Goal: Navigation & Orientation: Find specific page/section

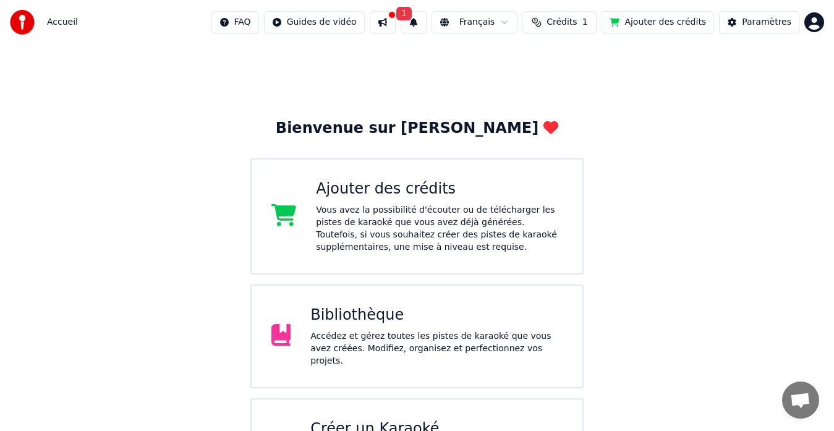
scroll to position [66, 0]
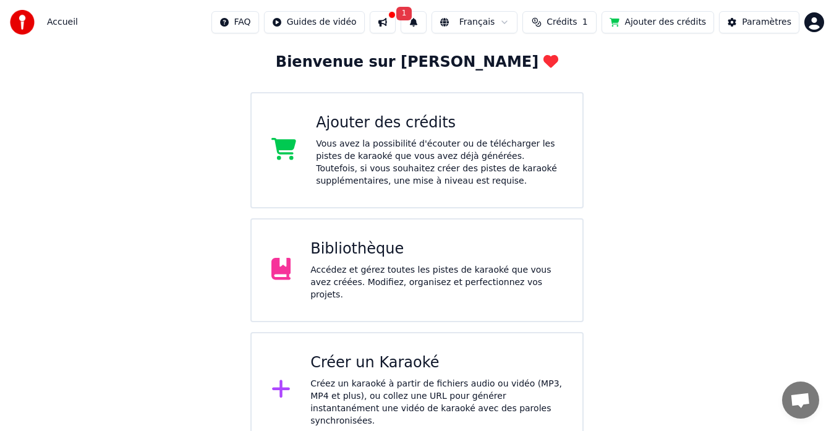
click at [73, 22] on span "Accueil" at bounding box center [62, 22] width 31 height 12
click at [62, 22] on span "Accueil" at bounding box center [62, 22] width 31 height 12
click at [36, 23] on div at bounding box center [26, 22] width 32 height 25
click at [27, 24] on img at bounding box center [22, 22] width 25 height 25
click at [25, 24] on img at bounding box center [22, 22] width 25 height 25
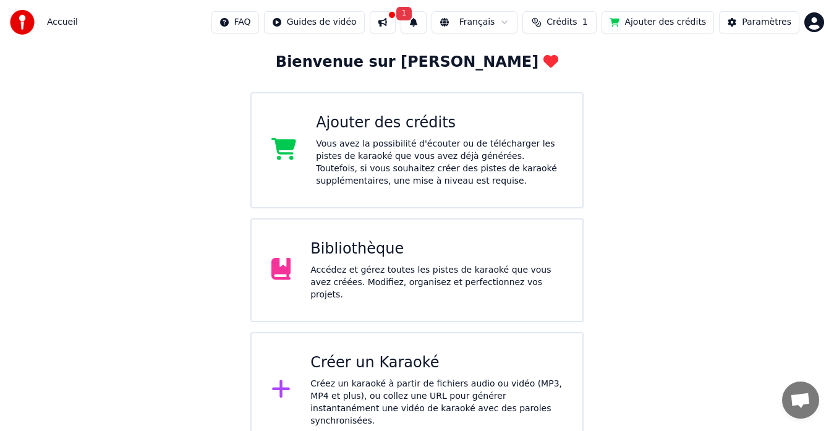
click at [53, 24] on span "Accueil" at bounding box center [62, 22] width 31 height 12
drag, startPoint x: 53, startPoint y: 24, endPoint x: 75, endPoint y: 24, distance: 22.2
click at [54, 24] on span "Accueil" at bounding box center [62, 22] width 31 height 12
click at [18, 20] on img at bounding box center [22, 22] width 25 height 25
click at [25, 21] on img at bounding box center [22, 22] width 25 height 25
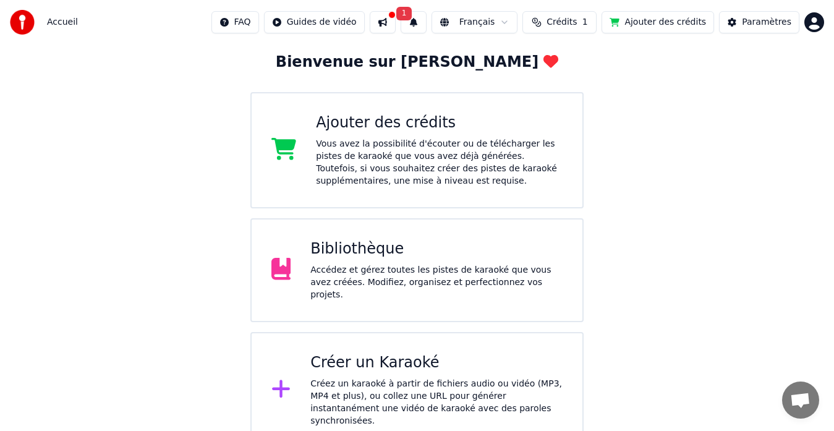
click at [25, 21] on img at bounding box center [22, 22] width 25 height 25
click at [771, 25] on div "Paramètres" at bounding box center [765, 22] width 49 height 12
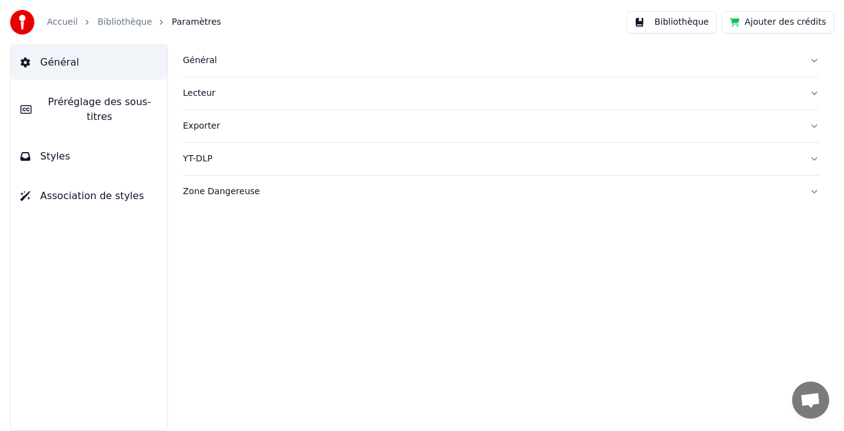
click at [228, 195] on div "Zone Dangereuse" at bounding box center [491, 191] width 617 height 12
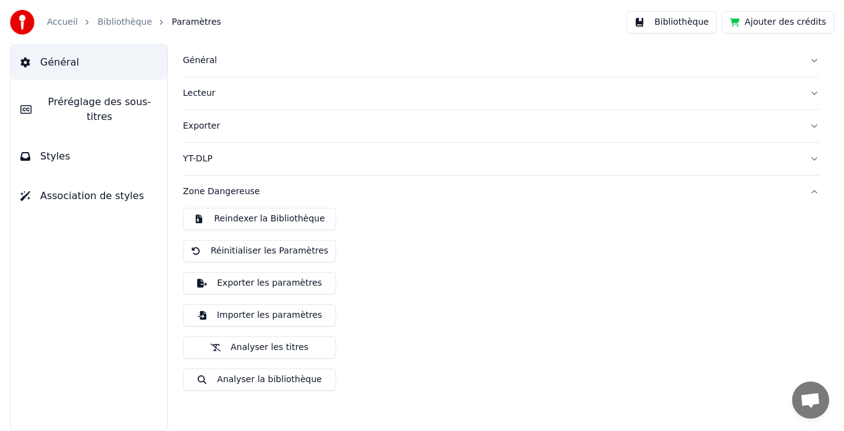
click at [236, 380] on button "Analyser la bibliothèque" at bounding box center [259, 379] width 153 height 22
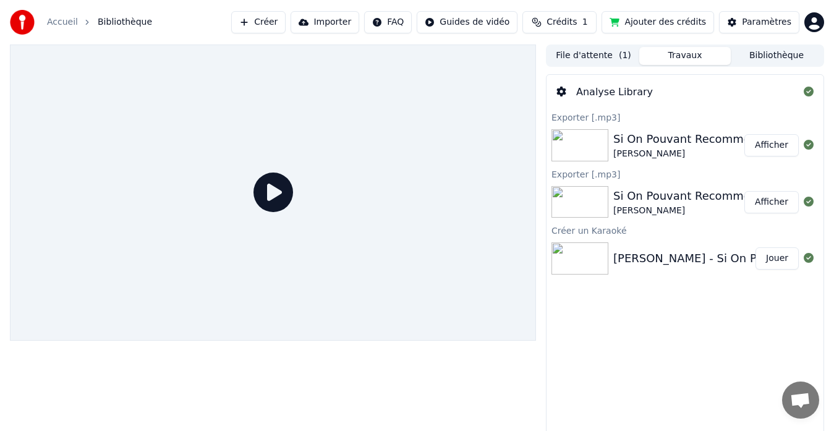
click at [682, 56] on button "Travaux" at bounding box center [684, 56] width 91 height 18
click at [760, 59] on button "Bibliothèque" at bounding box center [775, 56] width 91 height 18
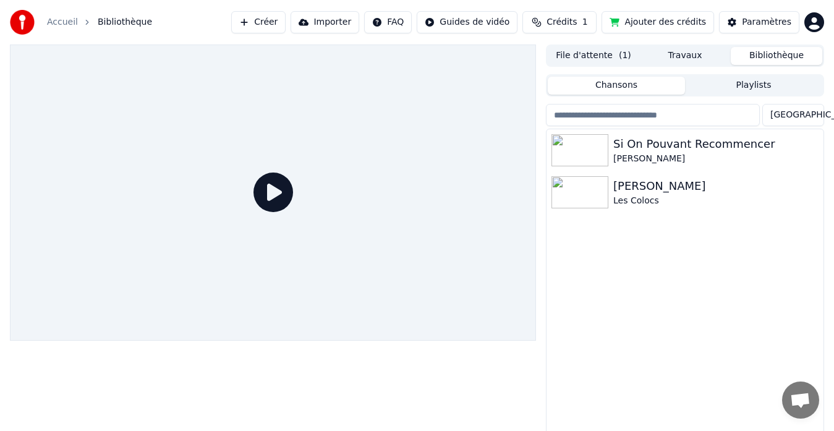
click at [760, 59] on button "Bibliothèque" at bounding box center [775, 56] width 91 height 18
click at [730, 26] on button "Paramètres" at bounding box center [759, 22] width 80 height 22
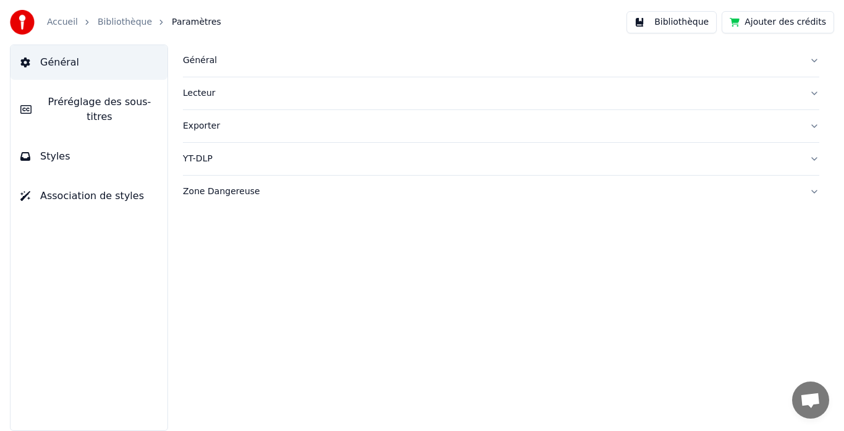
drag, startPoint x: 195, startPoint y: 47, endPoint x: 68, endPoint y: 135, distance: 154.6
click at [206, 62] on div "Général" at bounding box center [491, 60] width 617 height 12
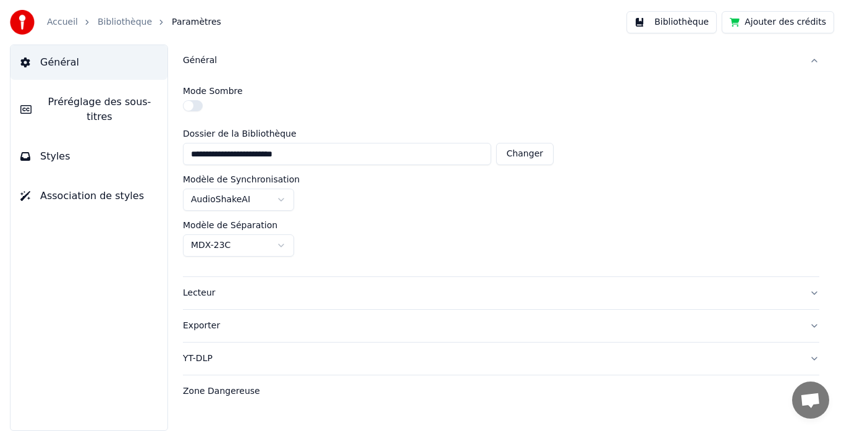
click at [65, 26] on link "Accueil" at bounding box center [62, 22] width 31 height 12
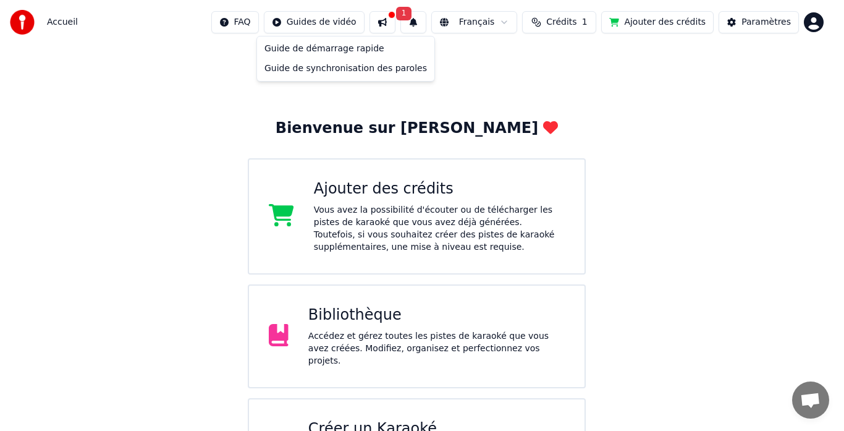
click at [340, 19] on html "Accueil FAQ Guides de vidéo 1 Français Crédits 1 Ajouter des crédits Paramètres…" at bounding box center [422, 257] width 844 height 514
click at [343, 73] on div "Guide de synchronisation des paroles" at bounding box center [346, 69] width 172 height 20
